Goal: Task Accomplishment & Management: Manage account settings

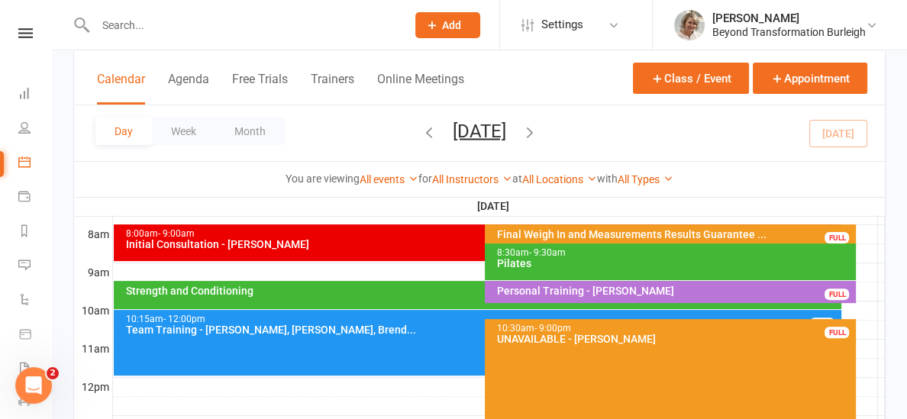
scroll to position [396, 0]
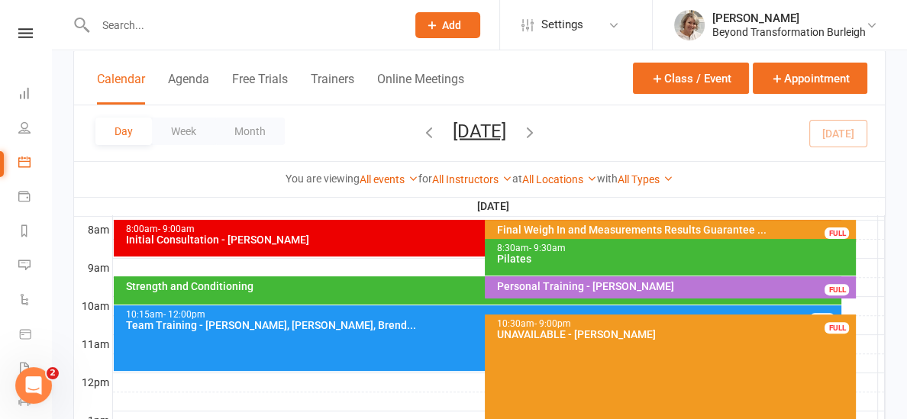
click at [354, 291] on div "Strength and Conditioning" at bounding box center [477, 290] width 727 height 28
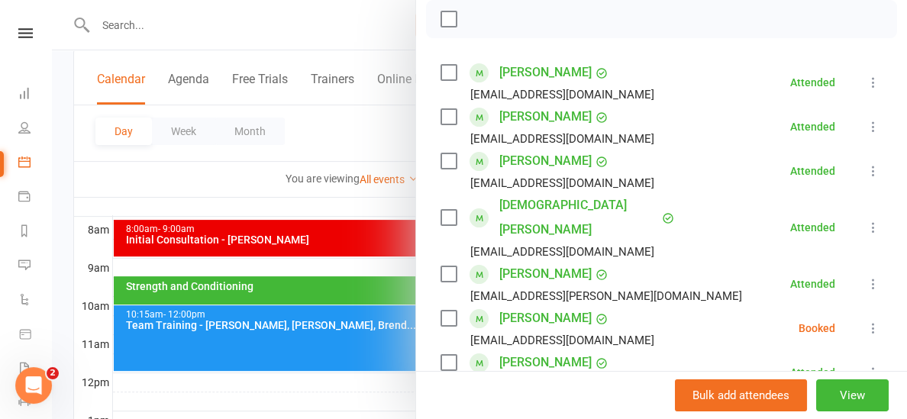
scroll to position [228, 0]
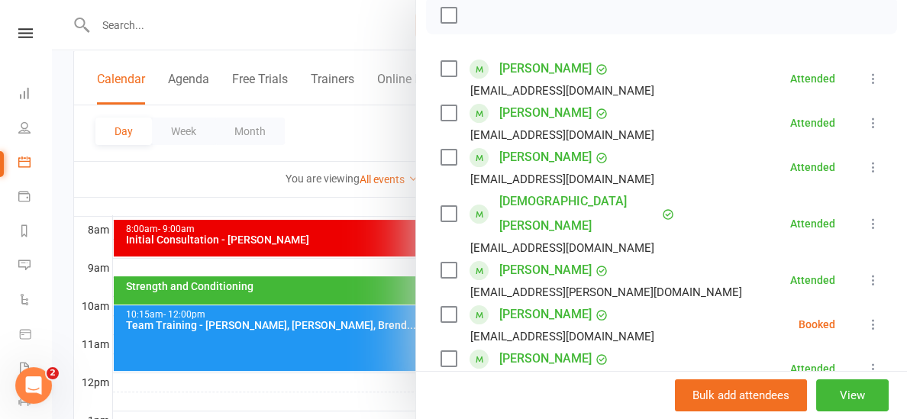
click at [874, 317] on icon at bounding box center [873, 324] width 15 height 15
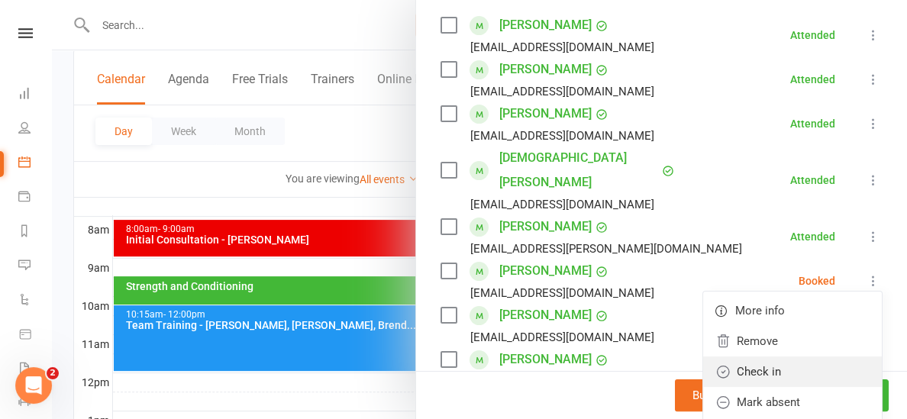
scroll to position [279, 0]
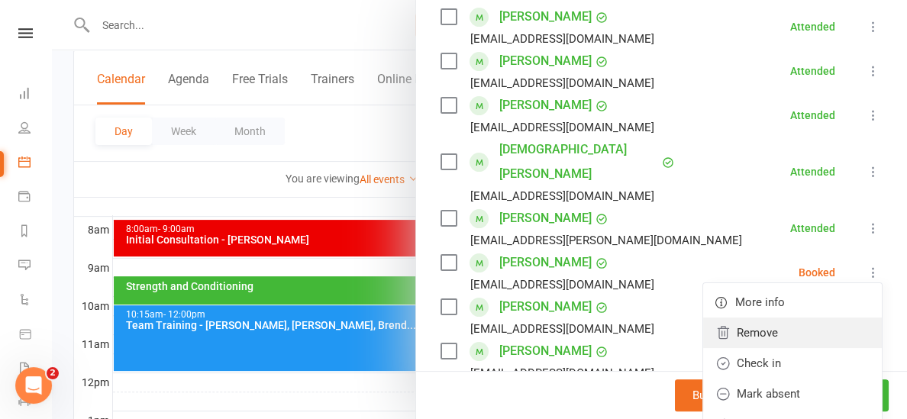
click at [751, 318] on link "Remove" at bounding box center [792, 333] width 179 height 31
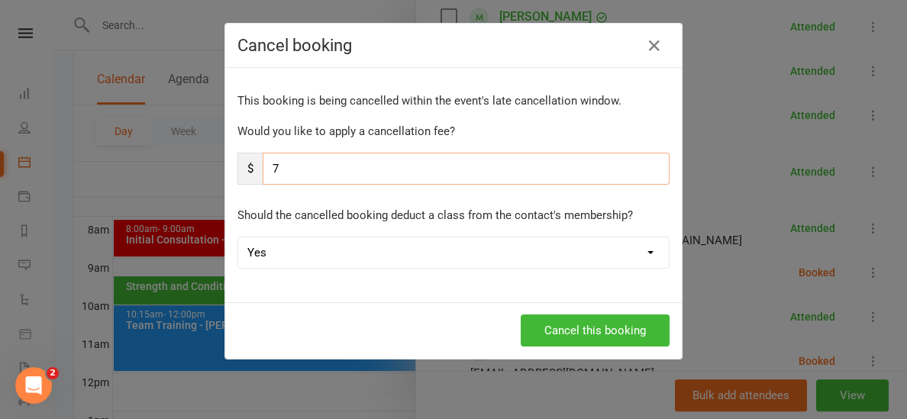
click at [365, 162] on input "7" at bounding box center [466, 169] width 407 height 32
click at [549, 325] on button "Cancel this booking" at bounding box center [595, 331] width 149 height 32
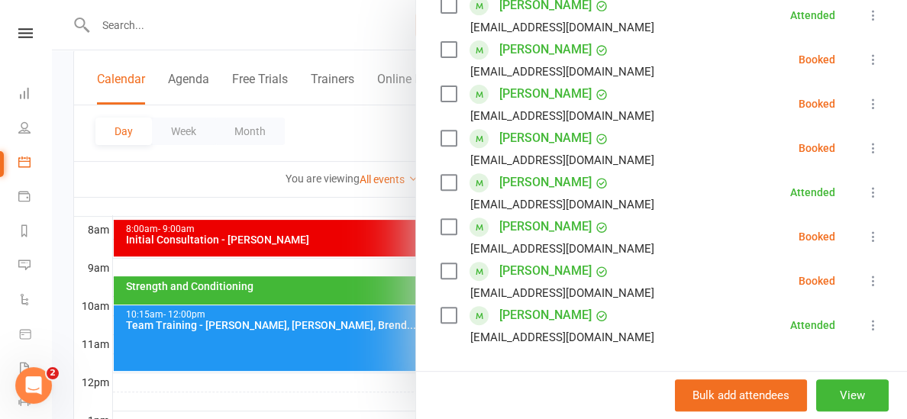
scroll to position [541, 0]
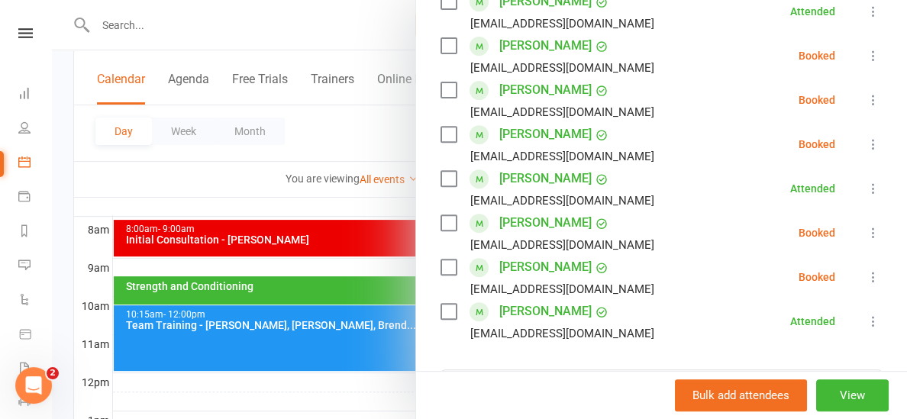
click at [526, 255] on link "[PERSON_NAME]" at bounding box center [545, 267] width 92 height 24
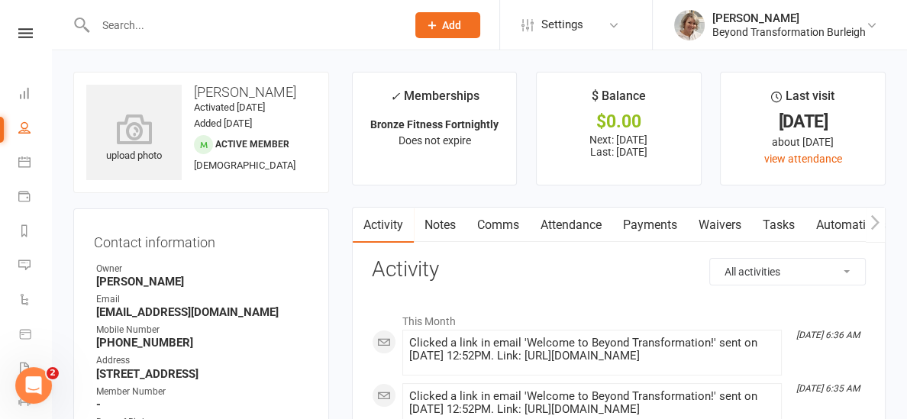
click at [568, 217] on link "Attendance" at bounding box center [571, 225] width 82 height 35
